Goal: Information Seeking & Learning: Learn about a topic

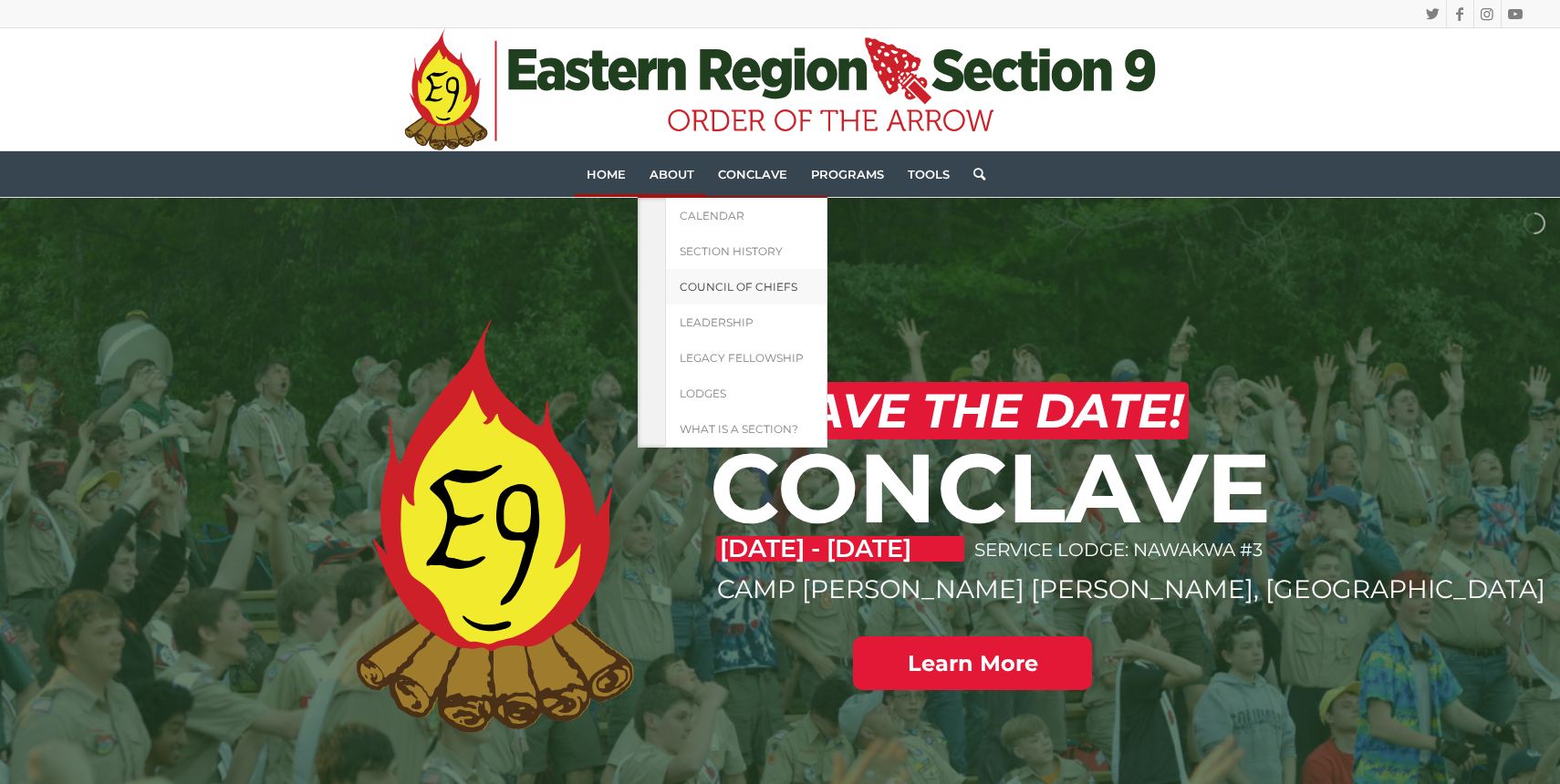
click at [726, 287] on span "Council of Chiefs" at bounding box center [739, 287] width 118 height 14
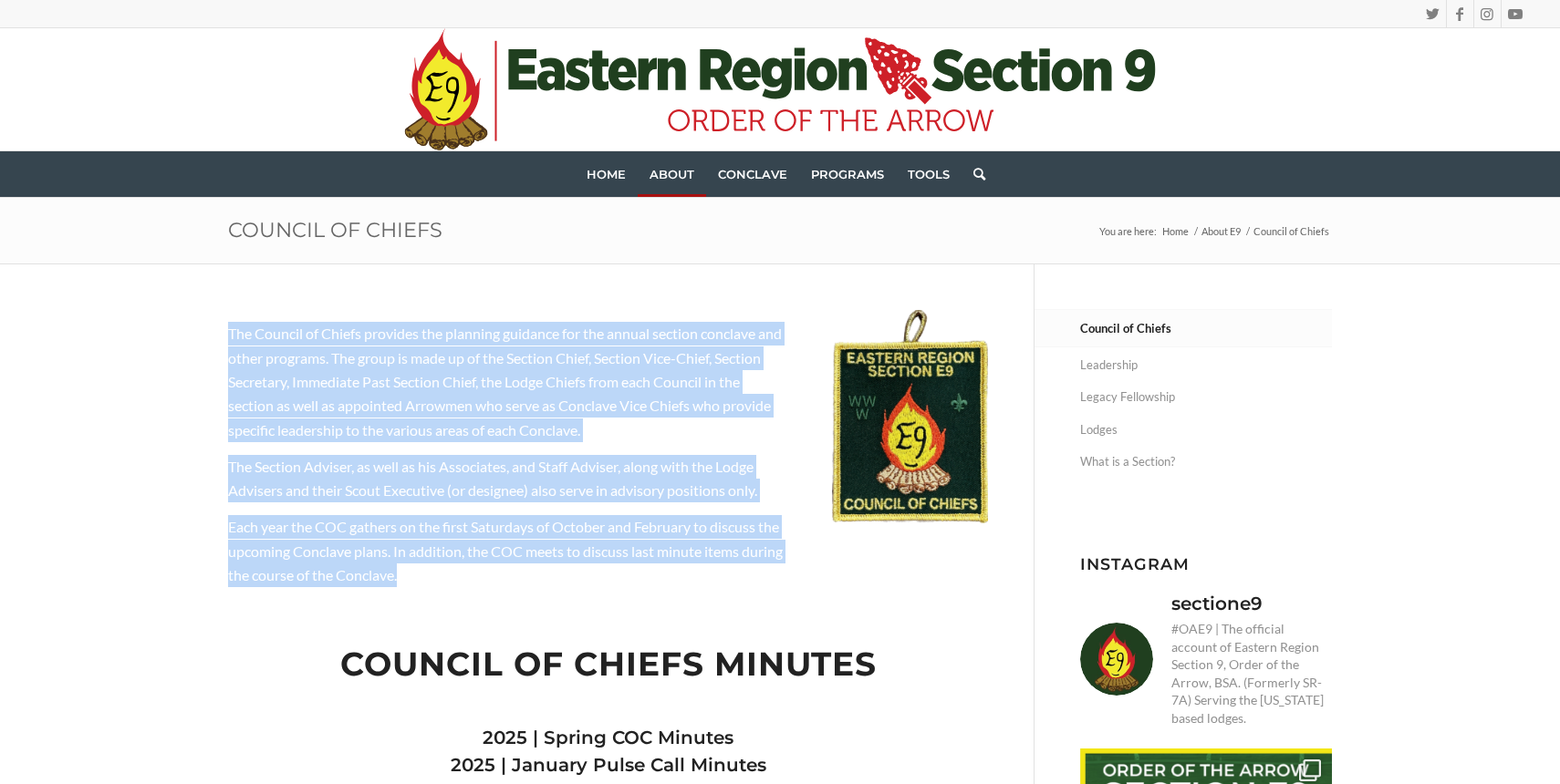
drag, startPoint x: 492, startPoint y: 570, endPoint x: 229, endPoint y: 324, distance: 360.1
click at [229, 324] on div "The Council of Chiefs provides the planning guidance for the annual section con…" at bounding box center [507, 454] width 558 height 265
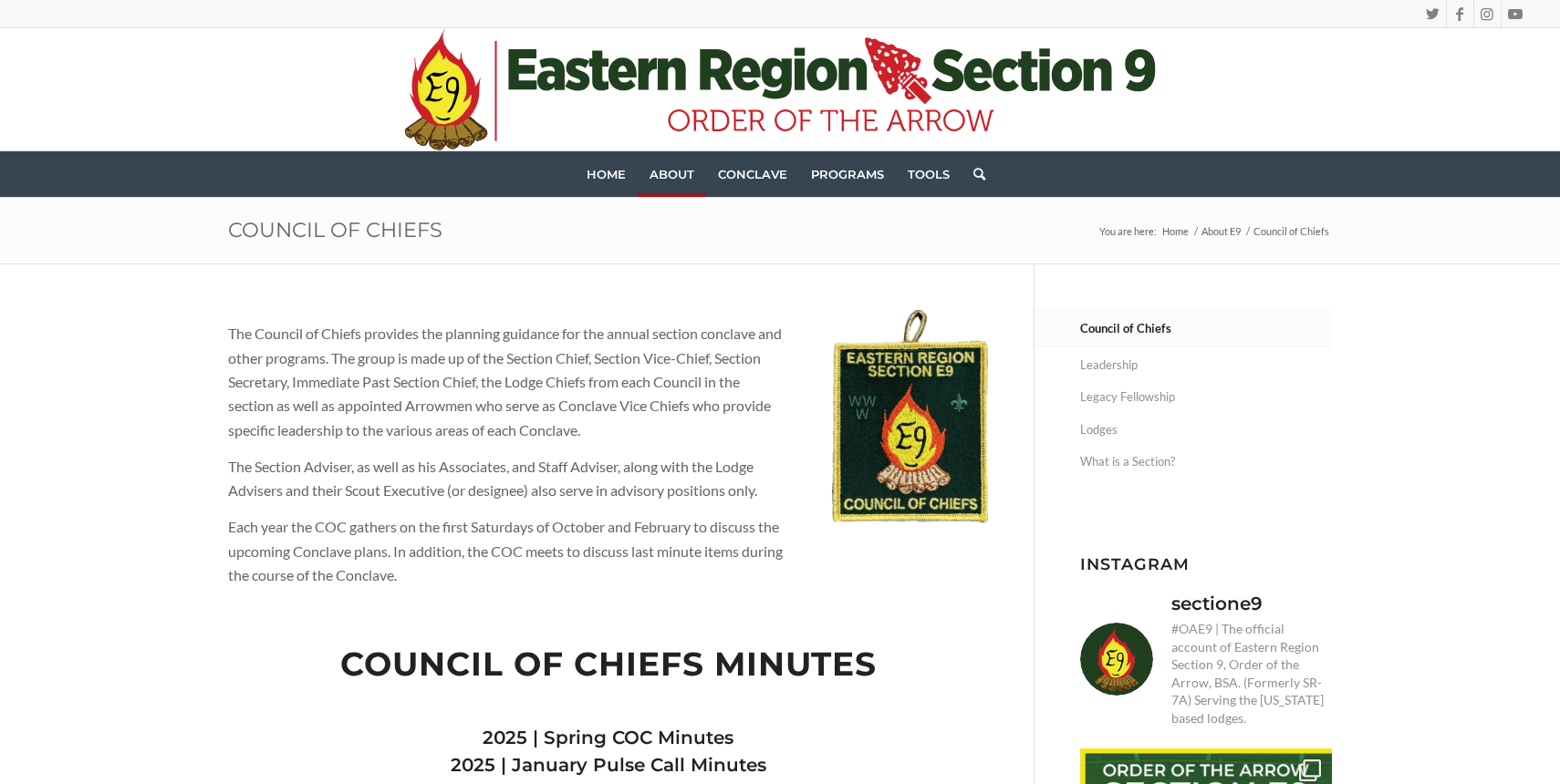
click at [709, 479] on p "The Section Adviser, as well as his Associates, and Staff Adviser, along with t…" at bounding box center [507, 479] width 558 height 49
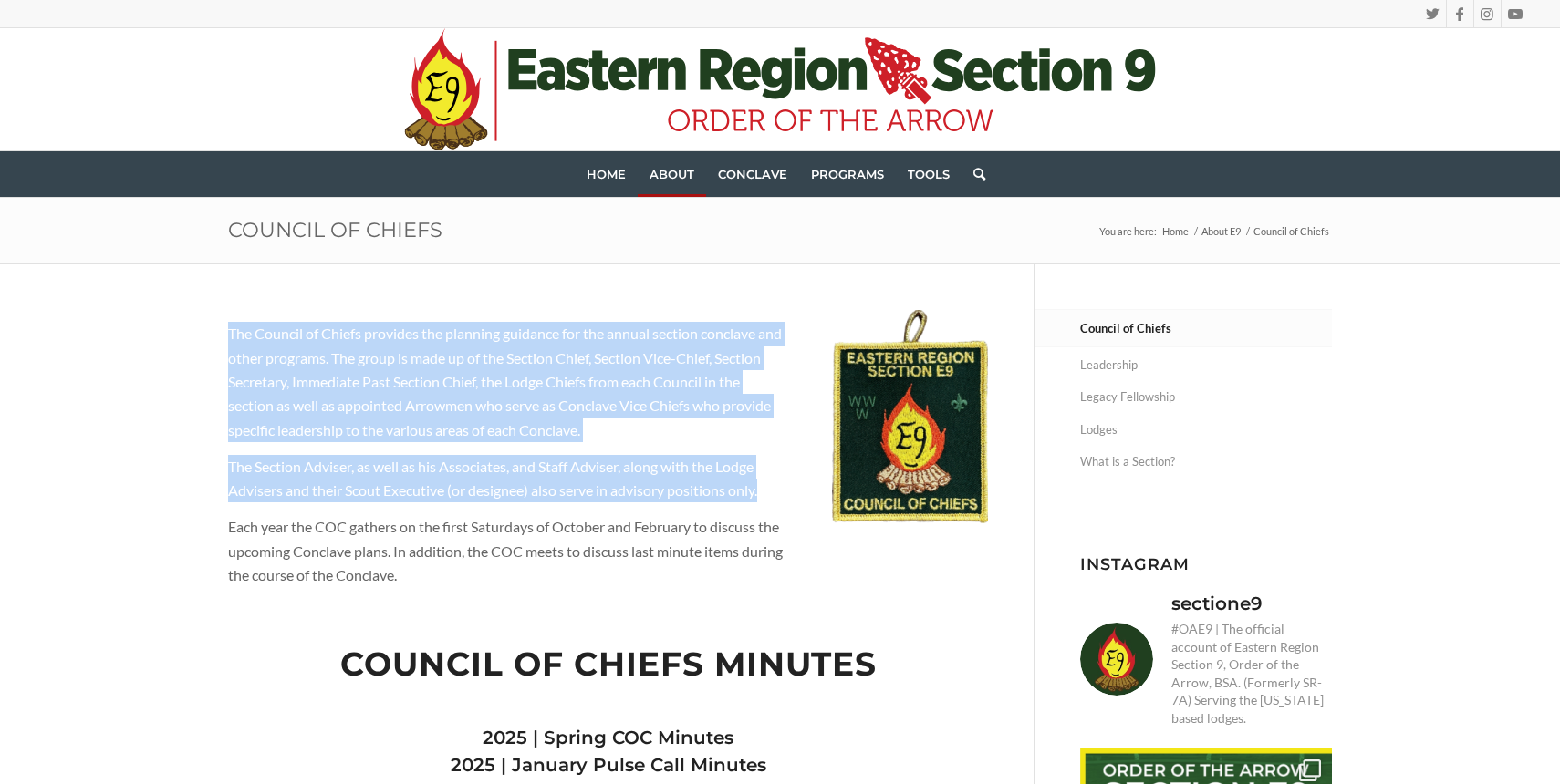
drag, startPoint x: 769, startPoint y: 494, endPoint x: 230, endPoint y: 329, distance: 563.7
click at [230, 329] on div "The Council of Chiefs provides the planning guidance for the annual section con…" at bounding box center [507, 454] width 558 height 265
copy div "The Council of Chiefs provides the planning guidance for the annual section con…"
